Goal: Task Accomplishment & Management: Manage account settings

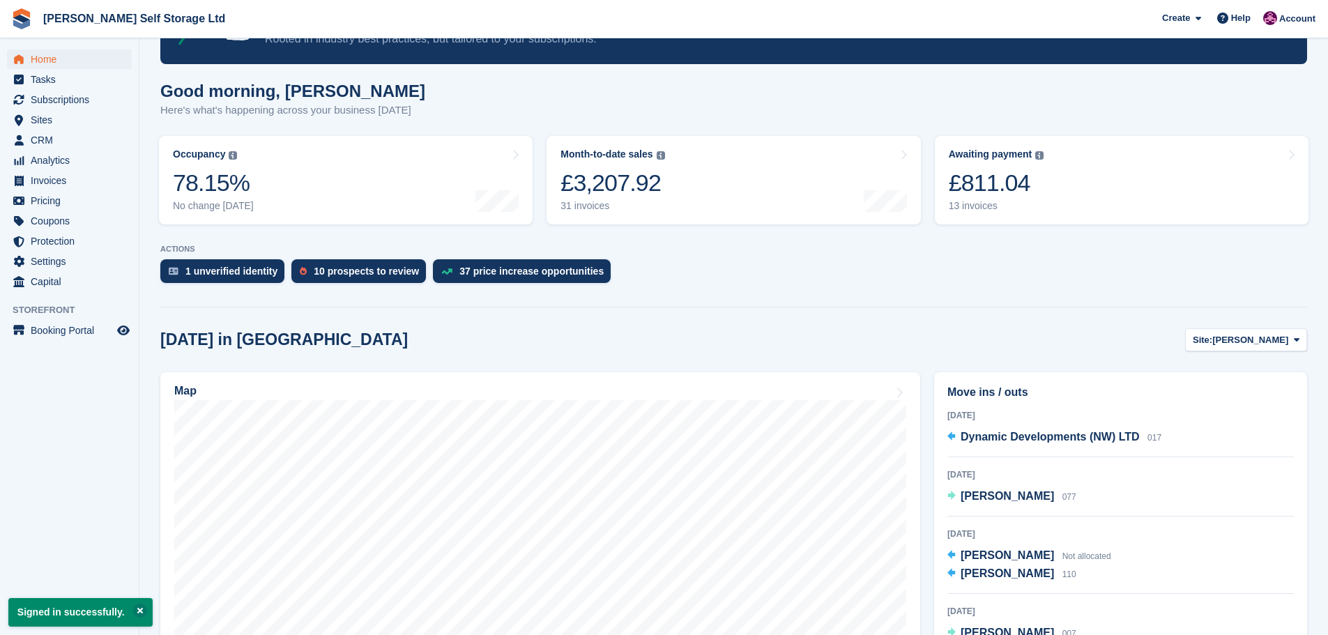
scroll to position [139, 0]
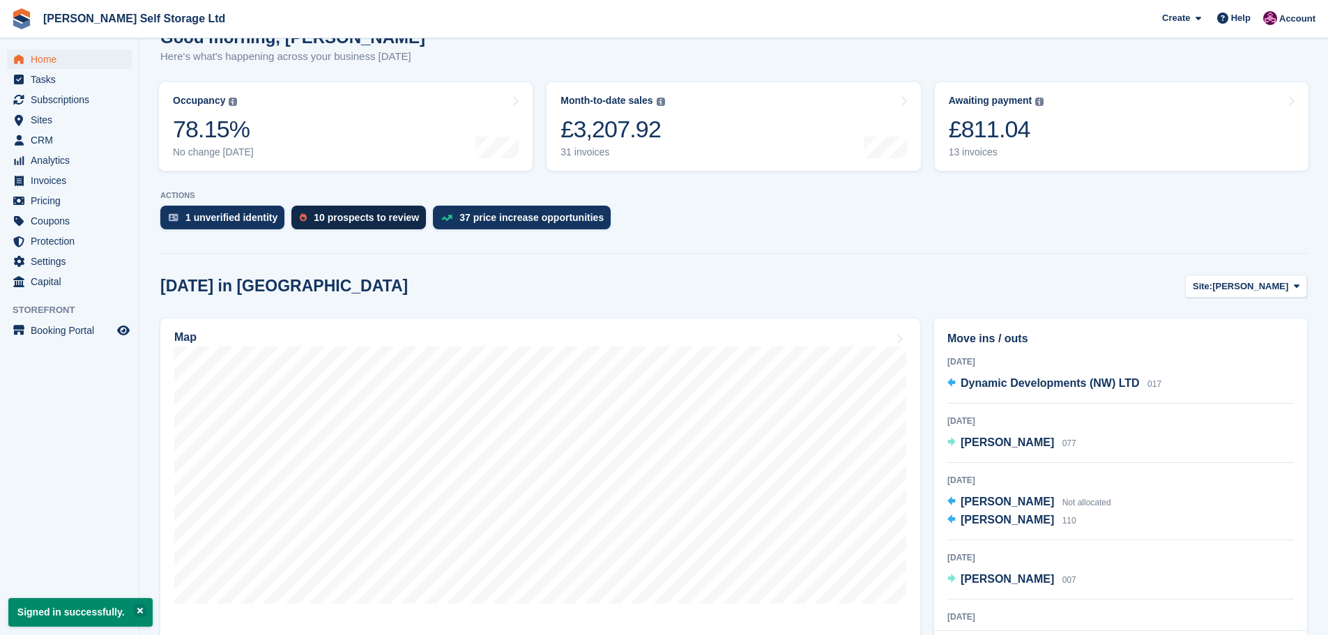
click at [362, 222] on div "10 prospects to review" at bounding box center [366, 217] width 105 height 11
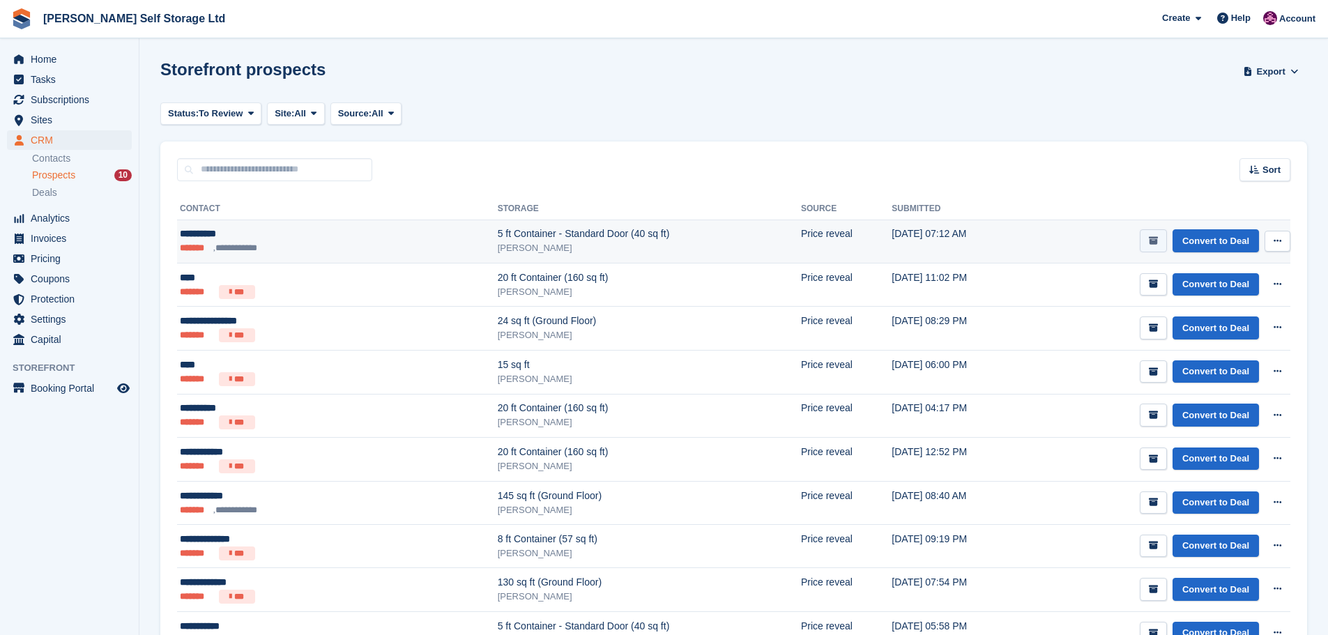
click at [1162, 238] on button "submit" at bounding box center [1153, 240] width 27 height 23
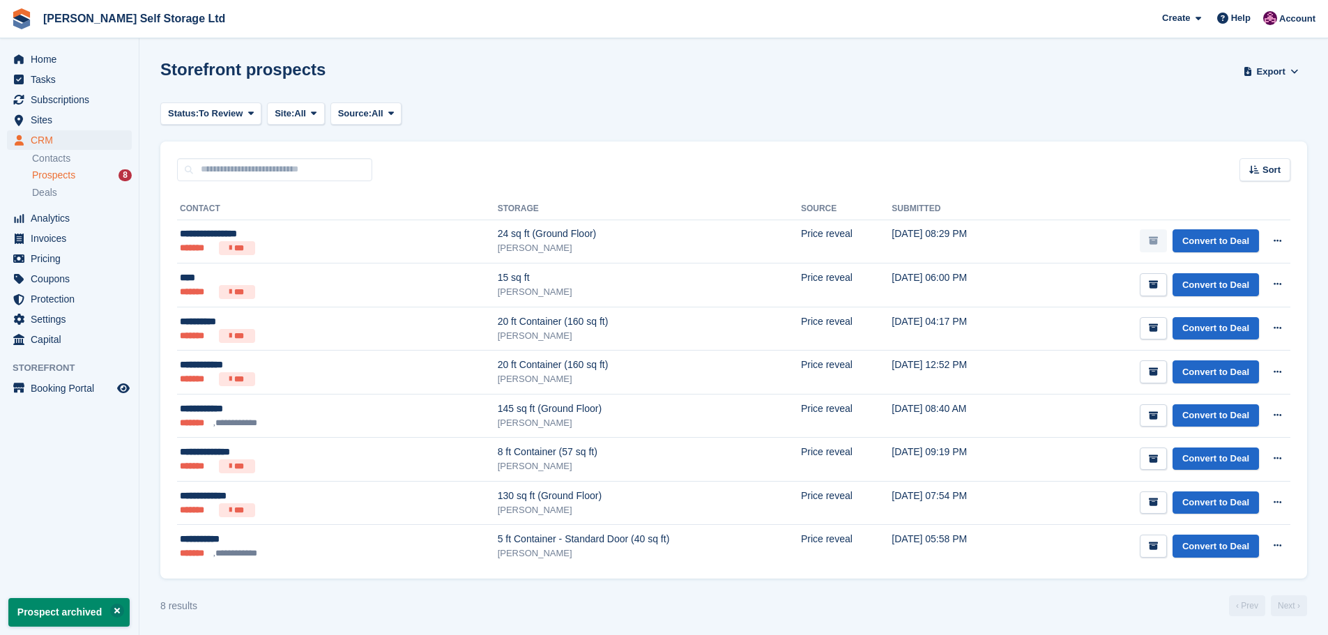
click at [1157, 238] on icon "submit" at bounding box center [1153, 240] width 9 height 9
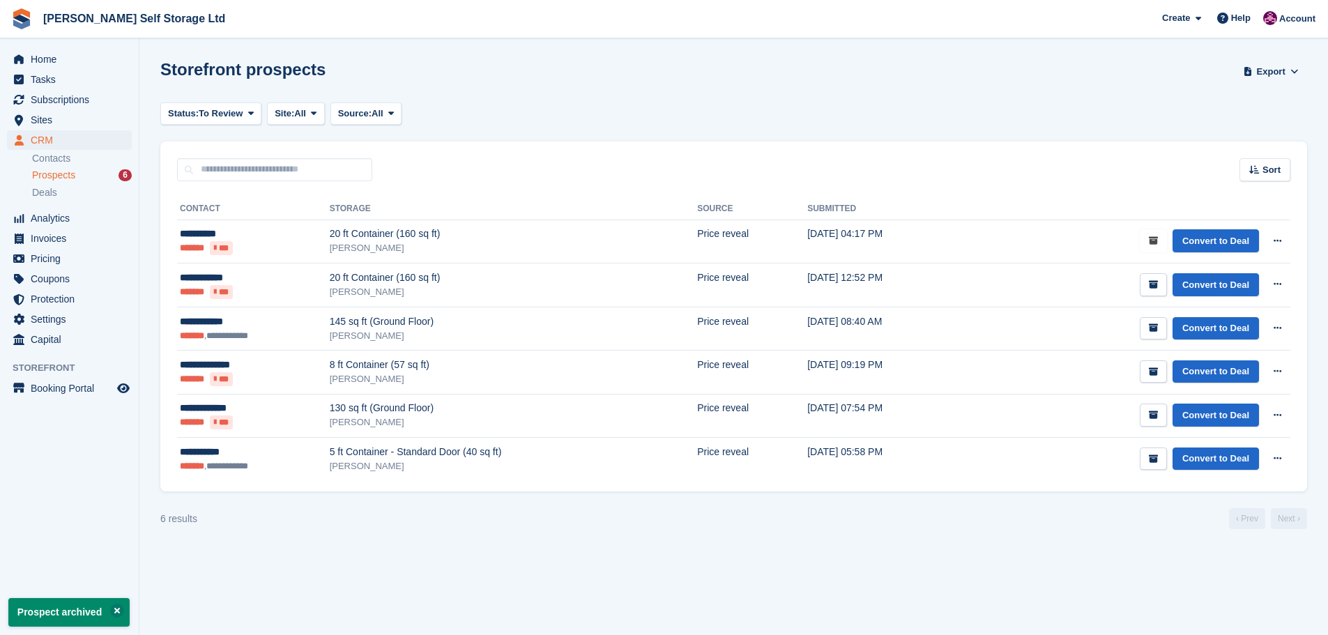
click at [1157, 238] on icon "submit" at bounding box center [1153, 240] width 9 height 9
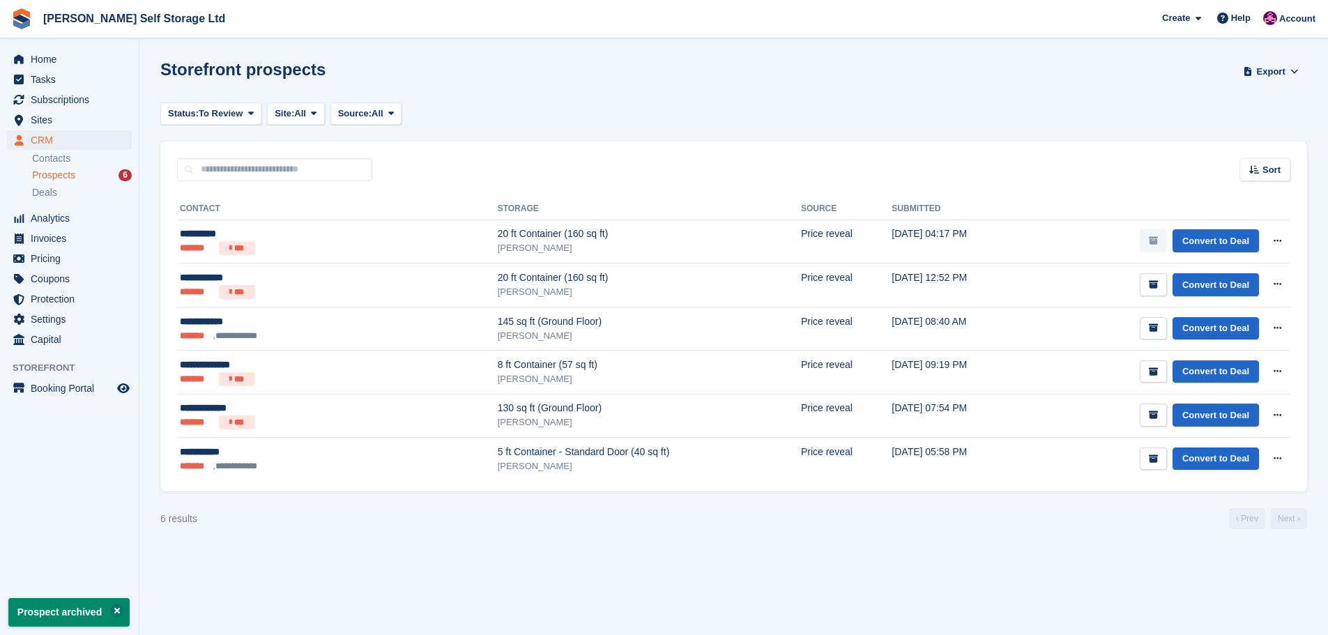
click at [1157, 238] on icon "submit" at bounding box center [1153, 240] width 9 height 9
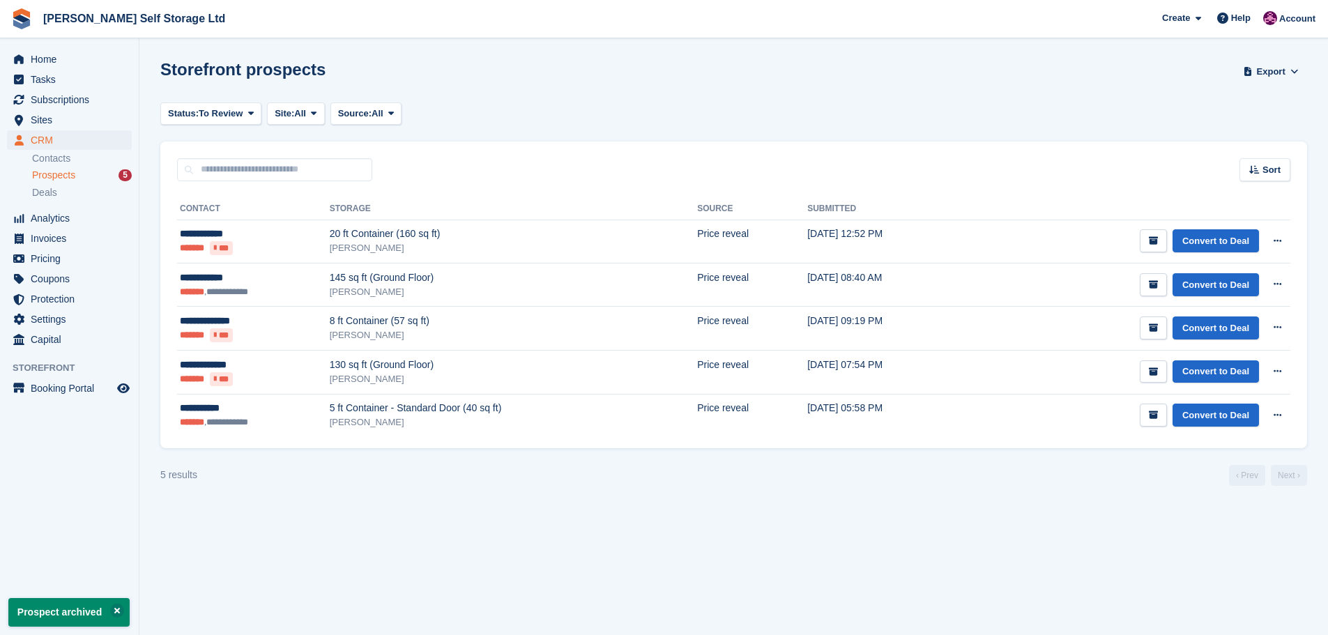
click at [1157, 238] on icon "submit" at bounding box center [1153, 240] width 9 height 9
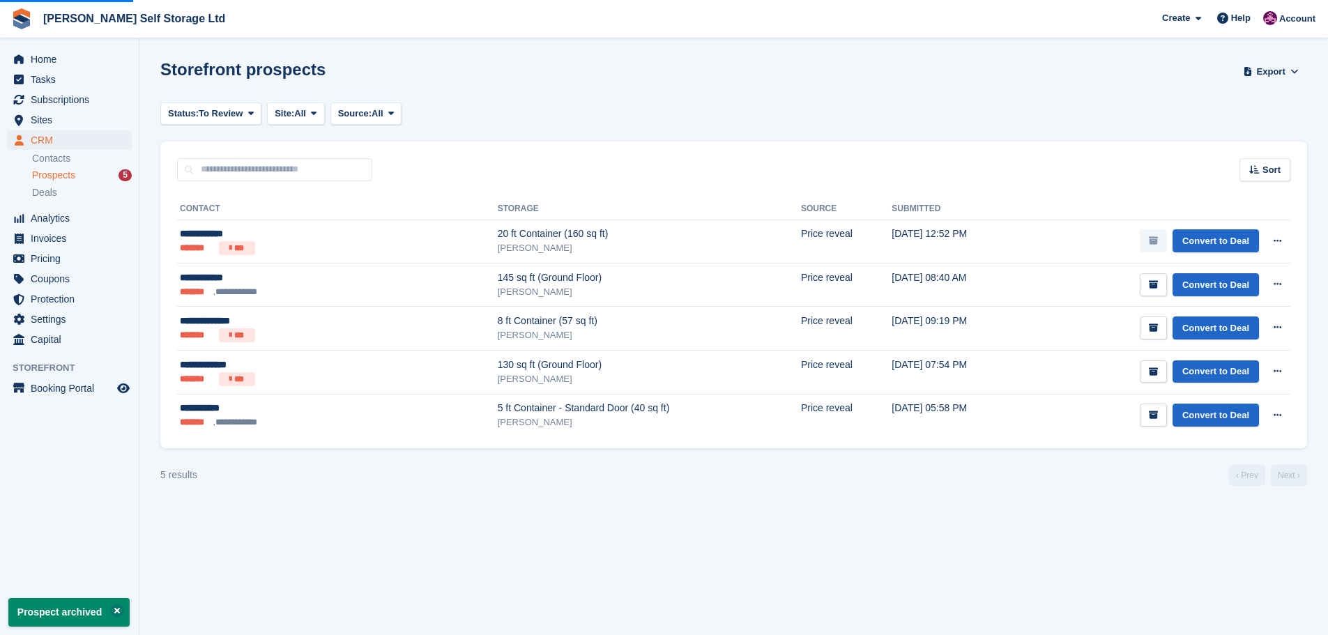
click at [1157, 238] on icon "submit" at bounding box center [1153, 240] width 9 height 9
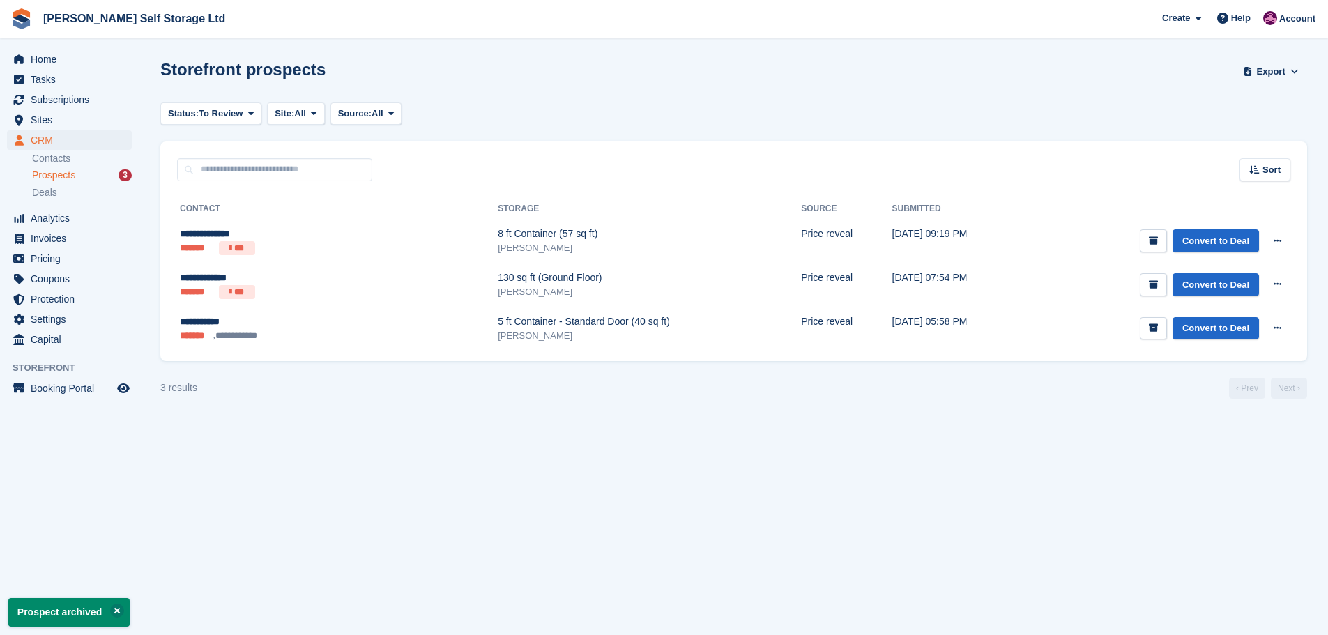
click at [1157, 238] on icon "submit" at bounding box center [1153, 240] width 9 height 9
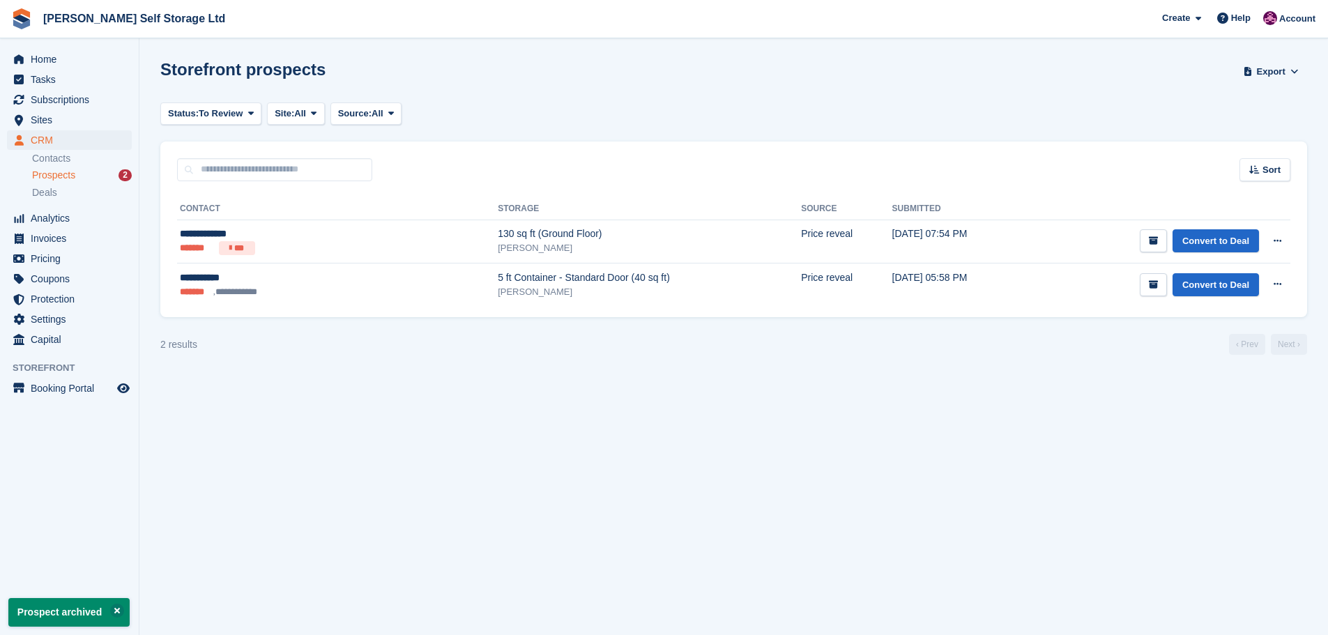
click at [1157, 238] on icon "submit" at bounding box center [1153, 240] width 9 height 9
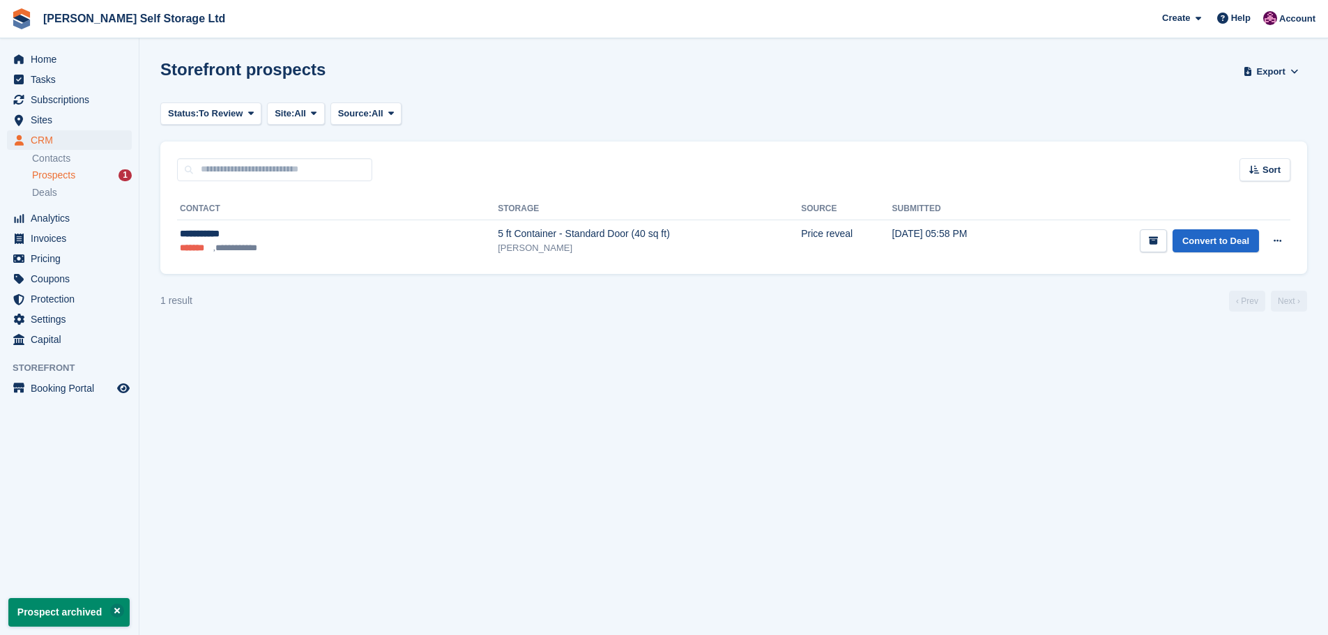
click at [1157, 238] on icon "submit" at bounding box center [1153, 240] width 9 height 9
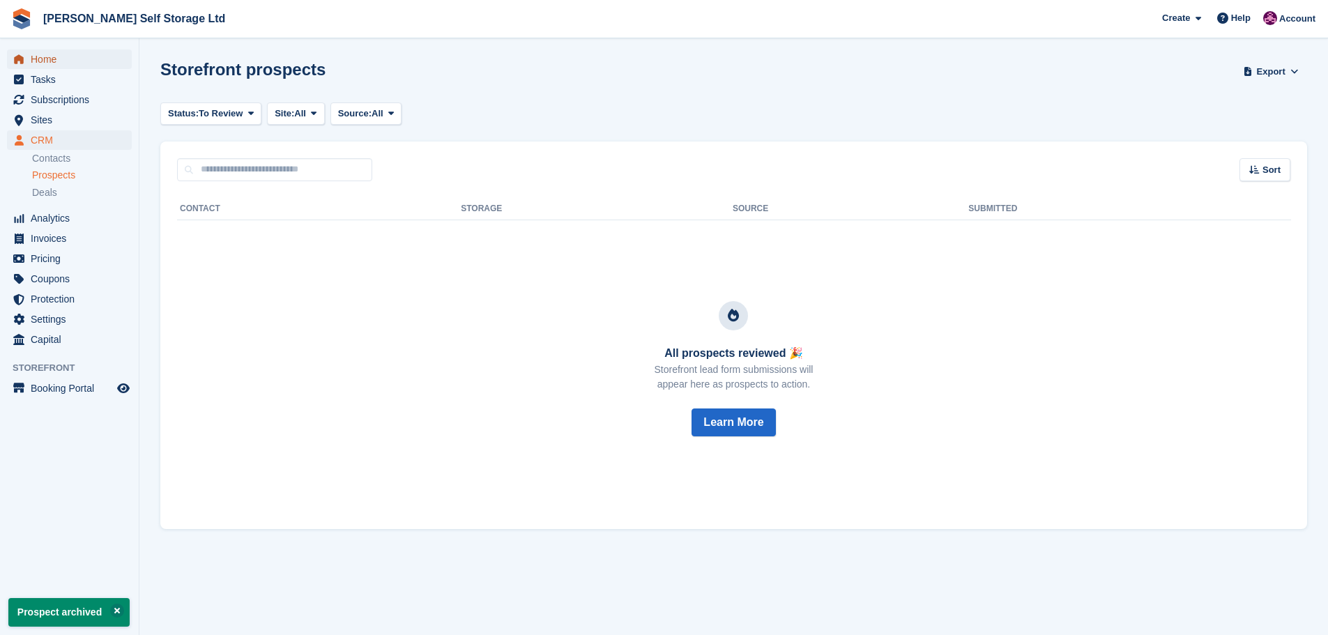
click at [55, 52] on span "Home" at bounding box center [73, 60] width 84 height 20
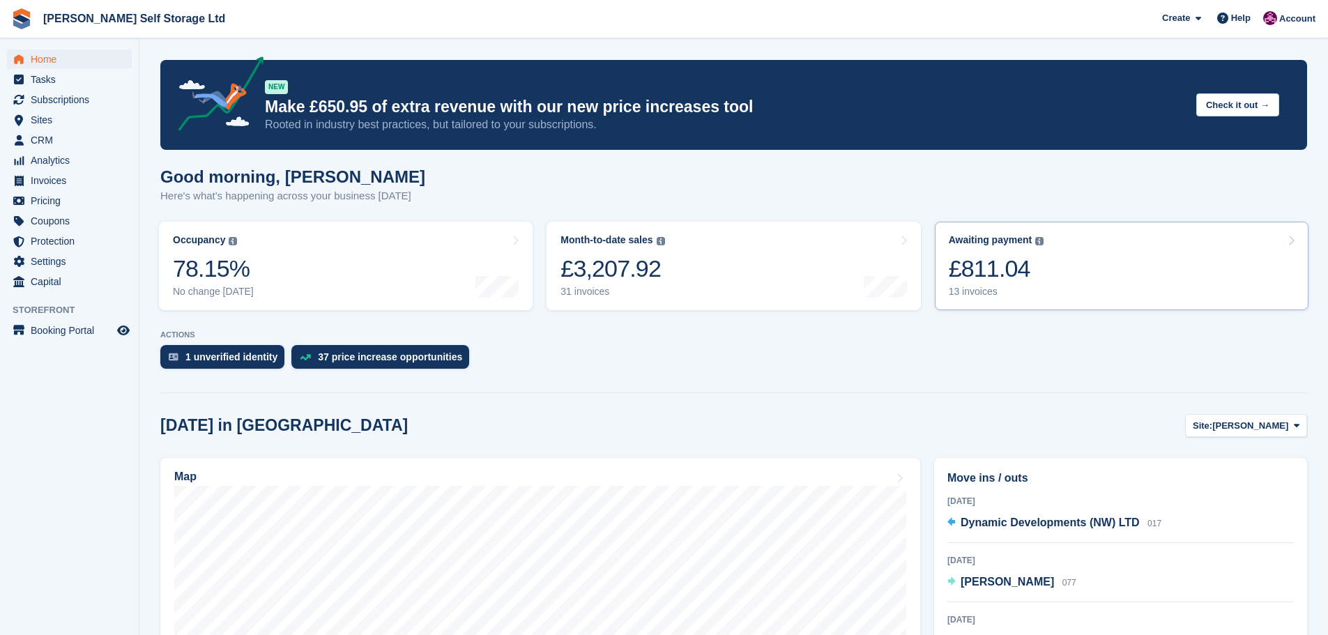
click at [1056, 271] on link "Awaiting payment The total outstanding balance on all open invoices. £811.04 13…" at bounding box center [1122, 266] width 374 height 89
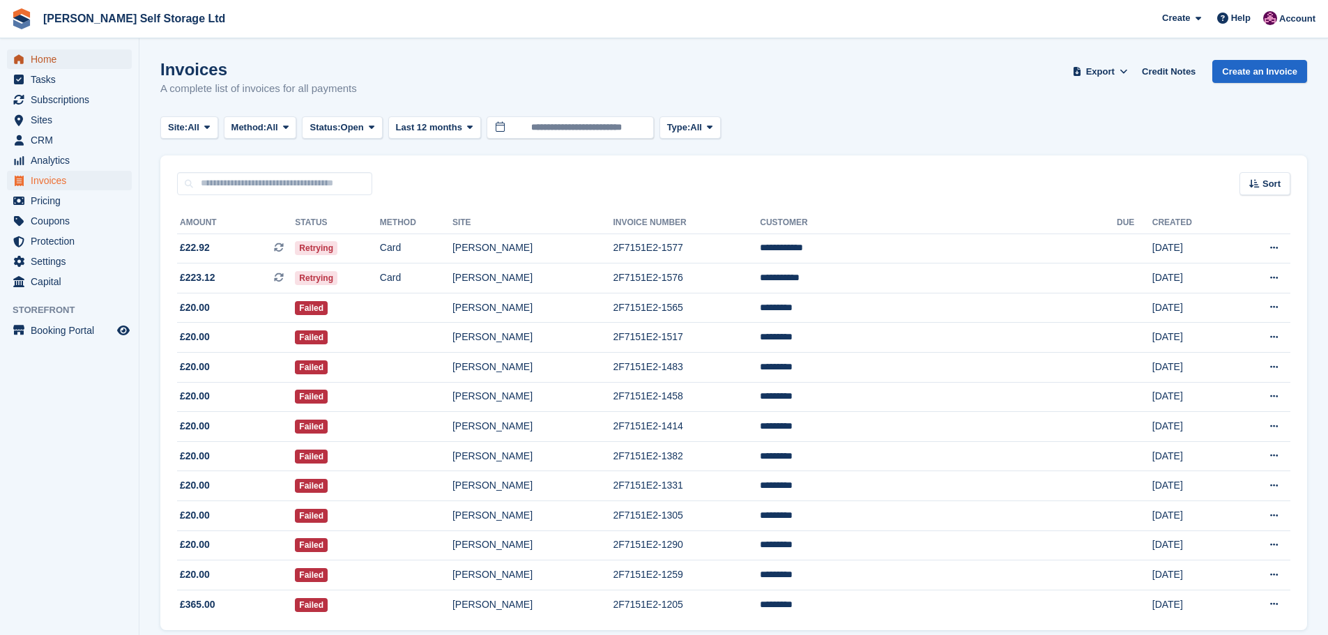
click at [58, 55] on span "Home" at bounding box center [73, 60] width 84 height 20
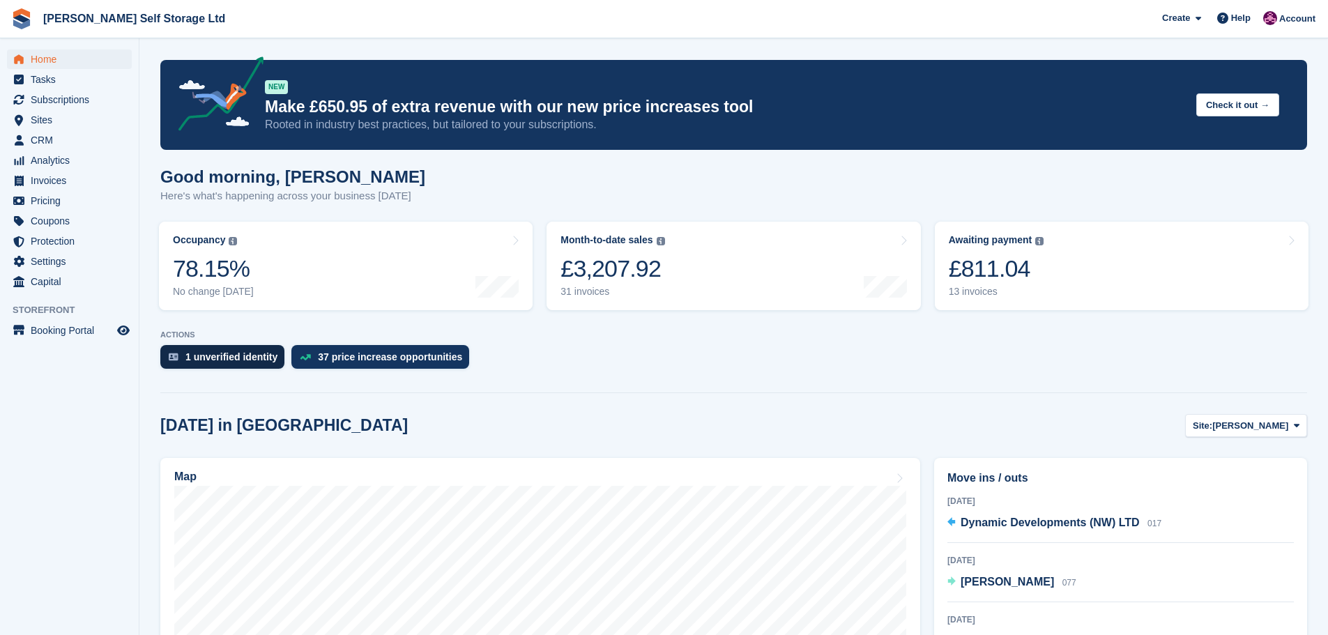
click at [222, 364] on div "1 unverified identity" at bounding box center [222, 357] width 124 height 24
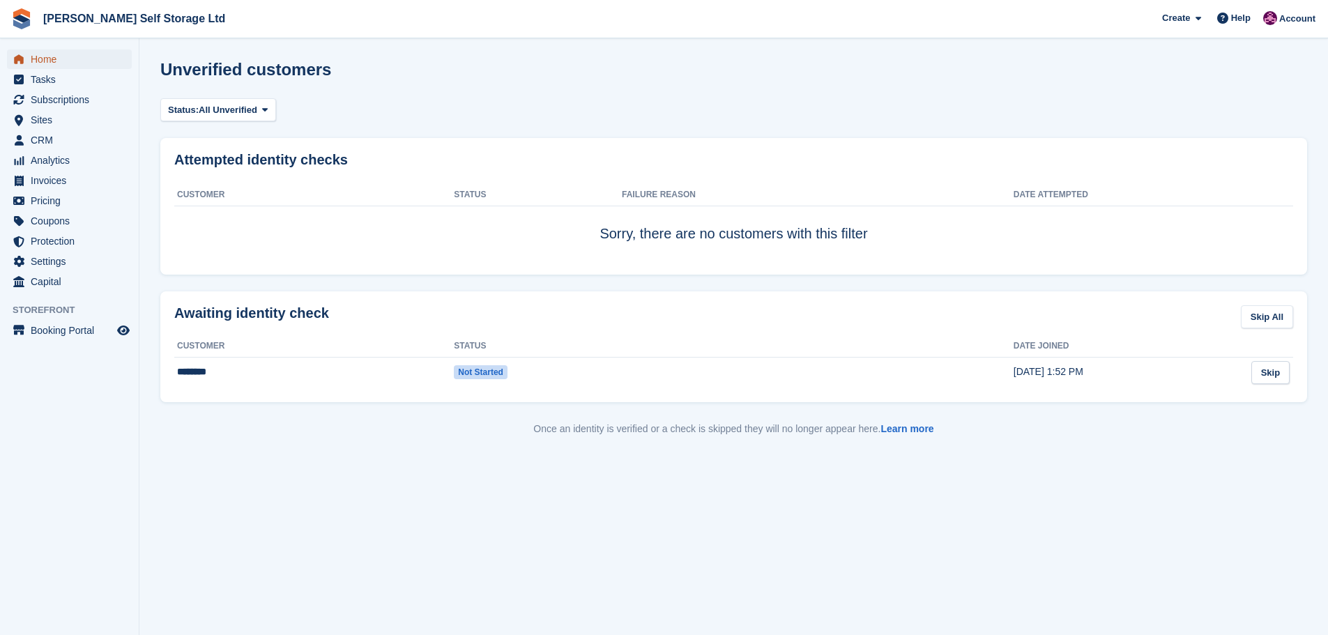
click at [40, 59] on span "Home" at bounding box center [73, 60] width 84 height 20
